Goal: Obtain resource: Obtain resource

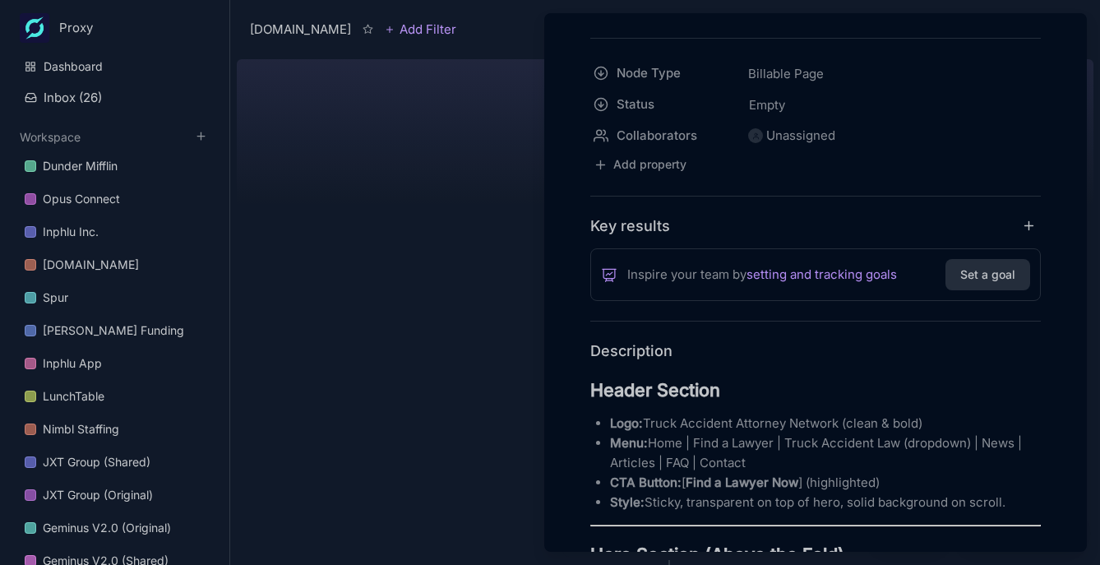
scroll to position [109, 0]
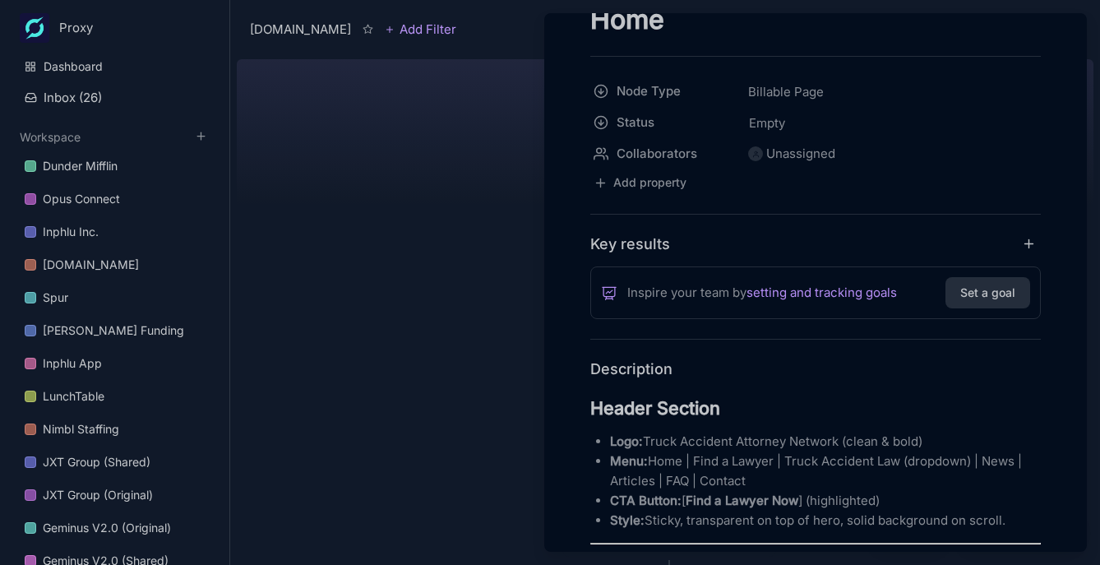
click at [407, 269] on div at bounding box center [550, 282] width 1100 height 565
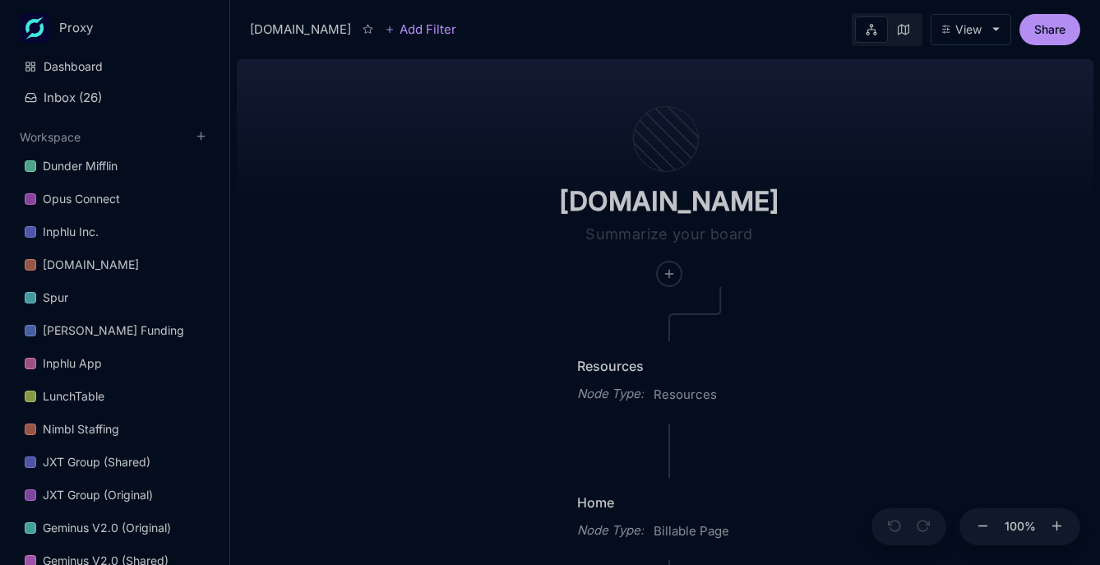
click at [664, 363] on div "Resources" at bounding box center [669, 366] width 184 height 20
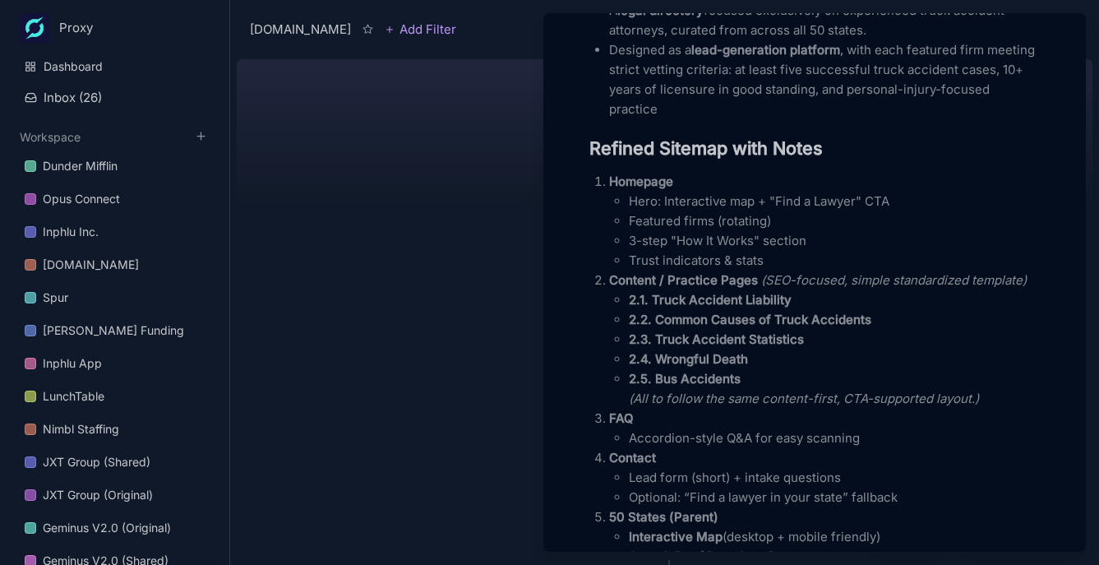
scroll to position [512, 0]
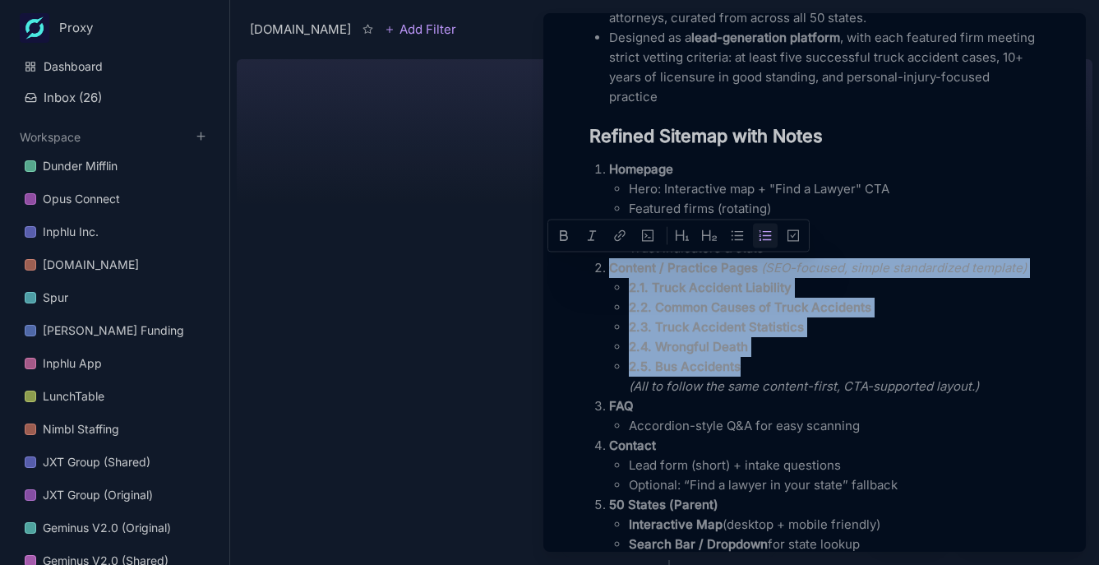
drag, startPoint x: 608, startPoint y: 270, endPoint x: 752, endPoint y: 367, distance: 173.5
click at [752, 367] on li "Content / Practice Pages (SEO-focused, simple standardized template) 2.1. Truck…" at bounding box center [824, 327] width 431 height 138
copy li "Content / Practice Pages (SEO-focused, simple standardized template) 2.1. Truck…"
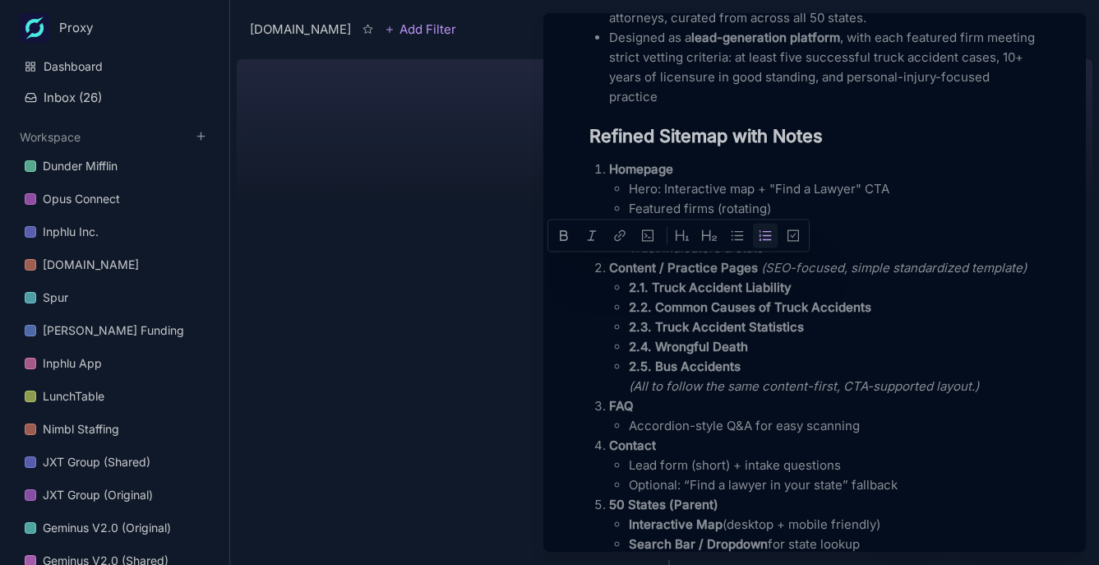
click at [688, 344] on strong "2.4. Wrongful Death" at bounding box center [688, 347] width 119 height 16
click at [423, 334] on div at bounding box center [549, 282] width 1099 height 565
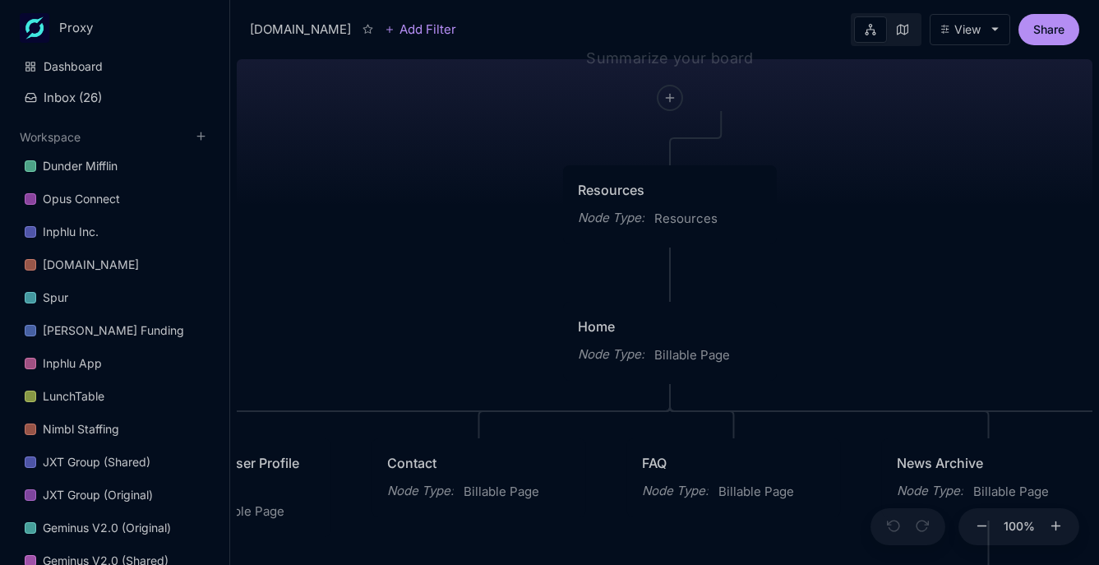
click at [641, 332] on div "Home" at bounding box center [670, 327] width 184 height 20
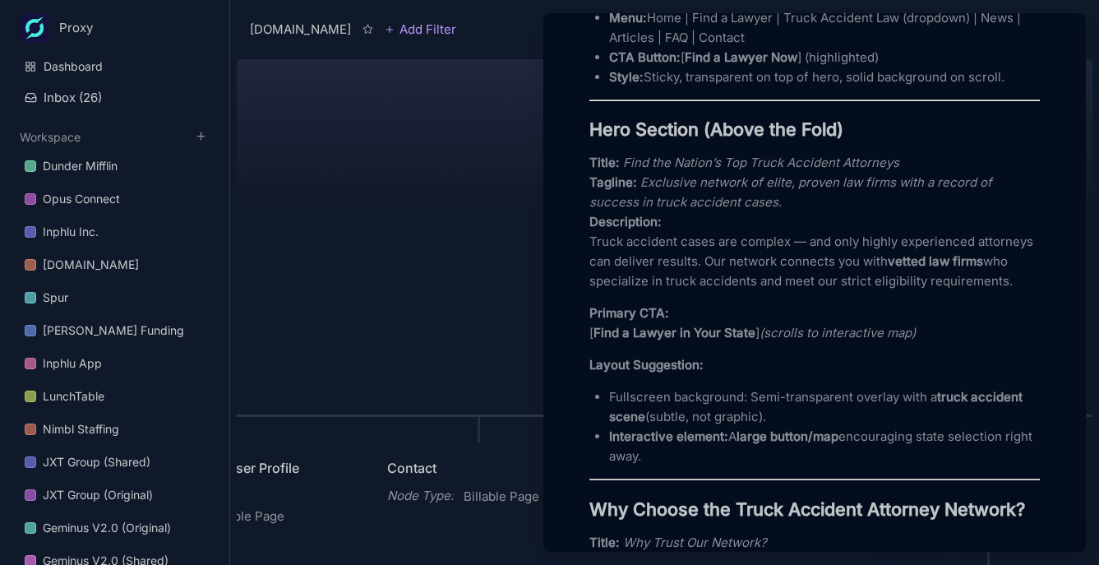
scroll to position [805, 0]
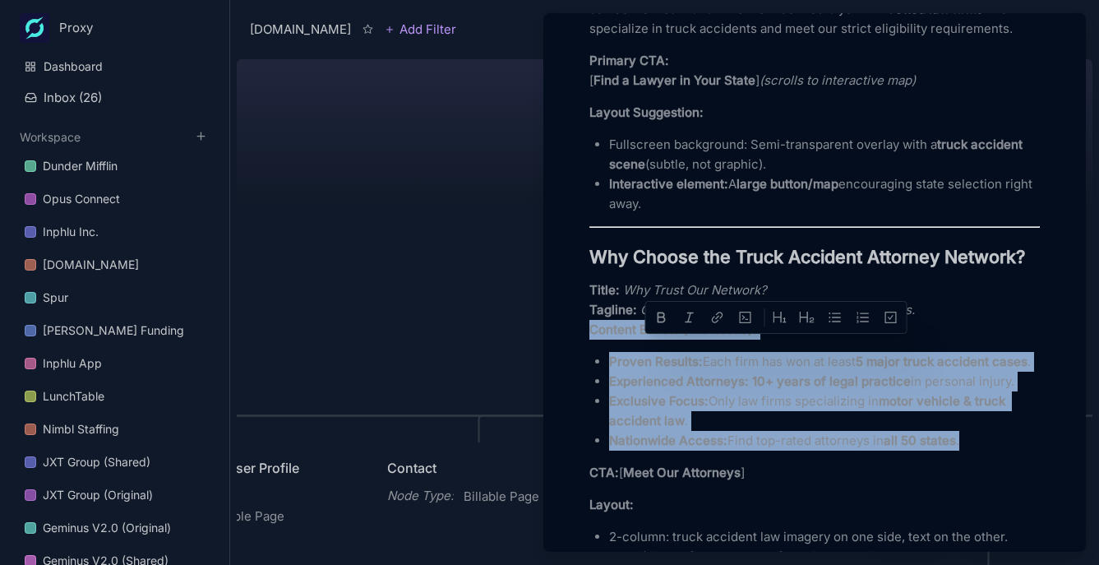
drag, startPoint x: 589, startPoint y: 348, endPoint x: 982, endPoint y: 478, distance: 414.0
copy div "Content Bullets (with icons): Proven Results: Each firm has won at least 5 majo…"
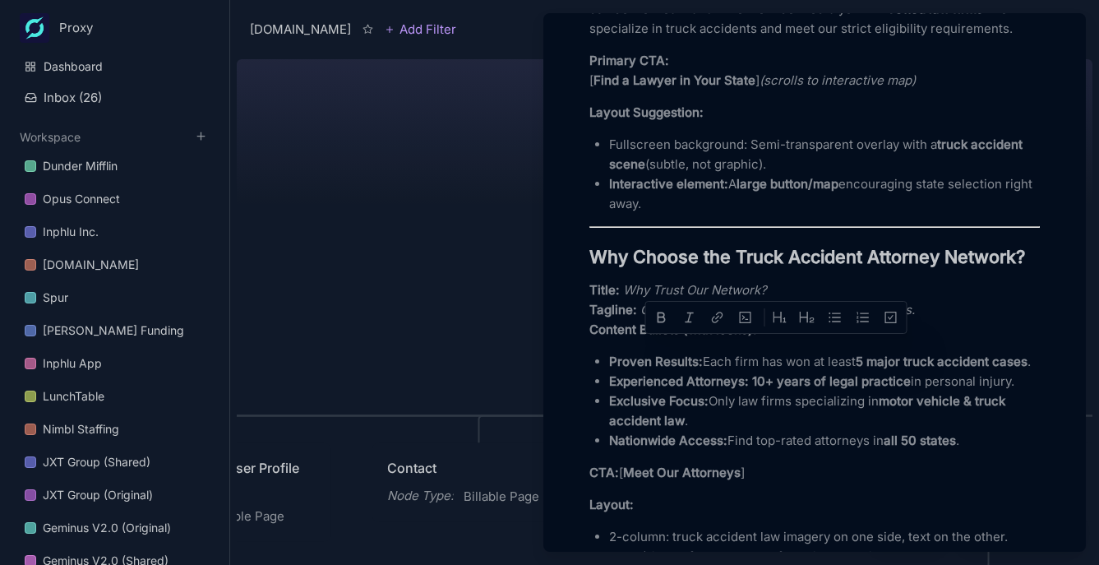
drag, startPoint x: 791, startPoint y: 284, endPoint x: 741, endPoint y: 282, distance: 50.2
click at [789, 267] on strong "Why Choose the Truck Accident Attorney Network?" at bounding box center [808, 256] width 436 height 21
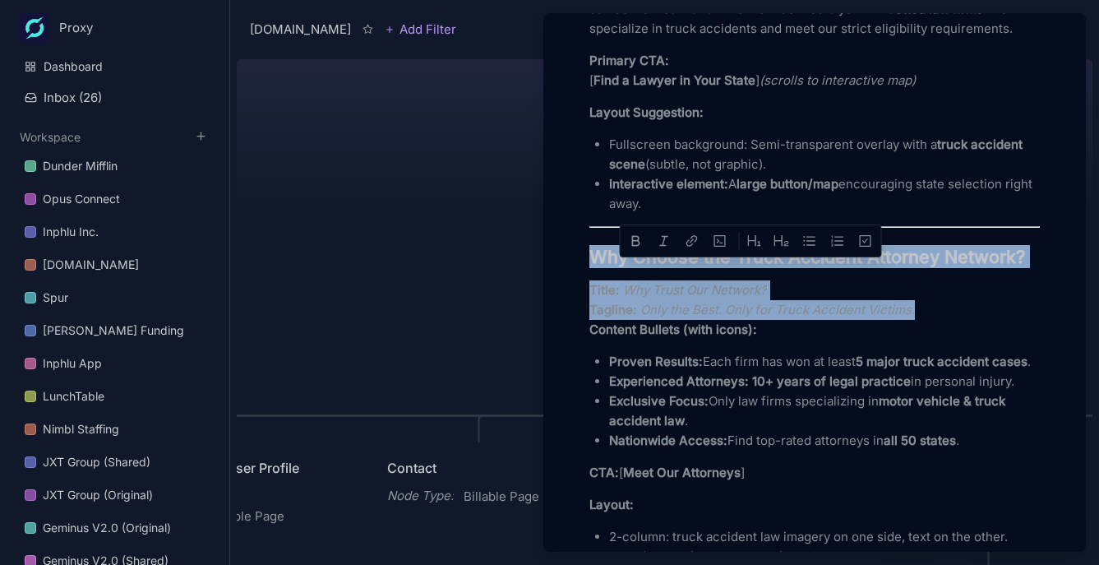
drag, startPoint x: 590, startPoint y: 271, endPoint x: 1013, endPoint y: 337, distance: 428.7
copy div "Why Choose the Truck Accident Attorney Network? Title: Why Trust Our Network? T…"
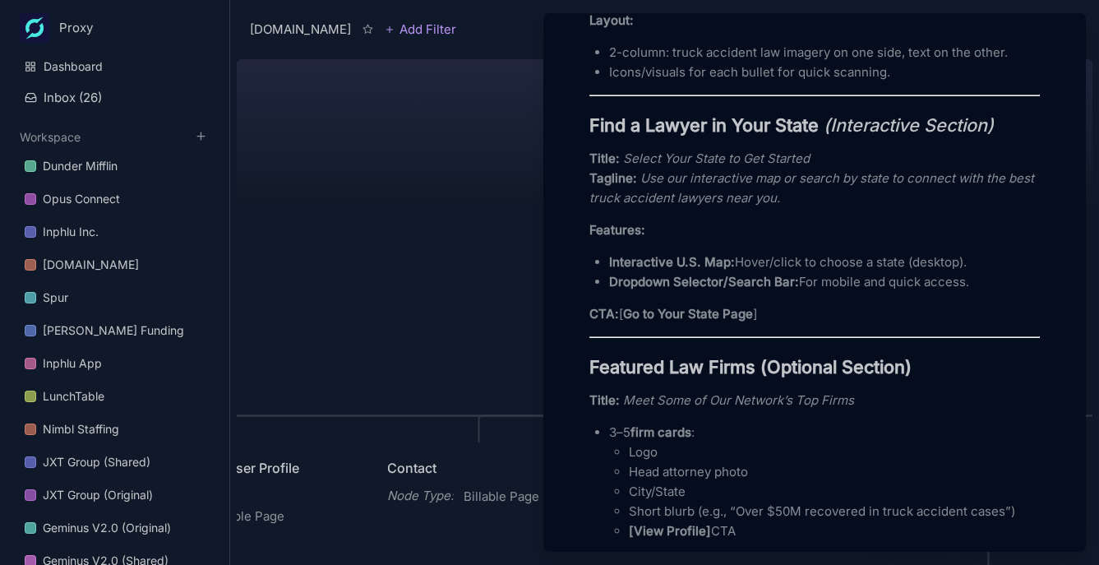
scroll to position [1297, 0]
